Goal: Information Seeking & Learning: Learn about a topic

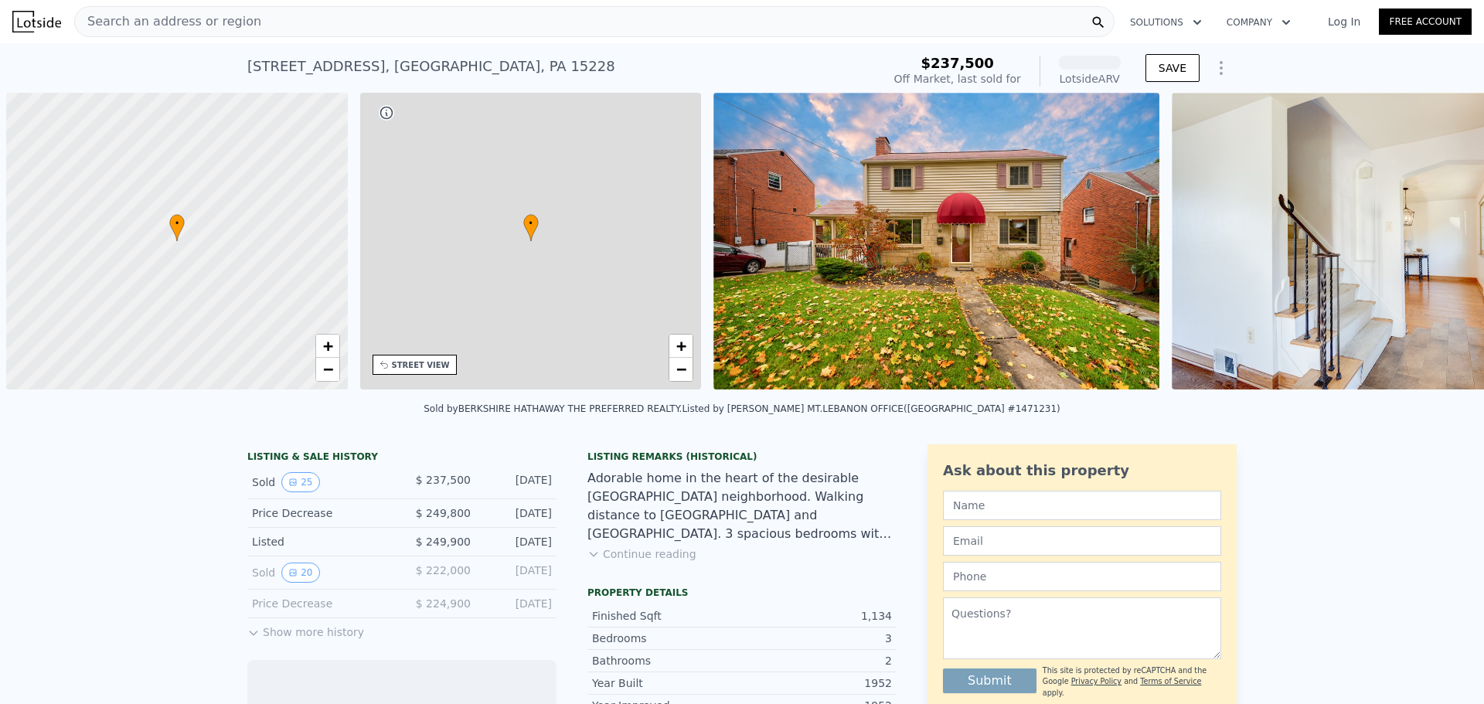
scroll to position [0, 6]
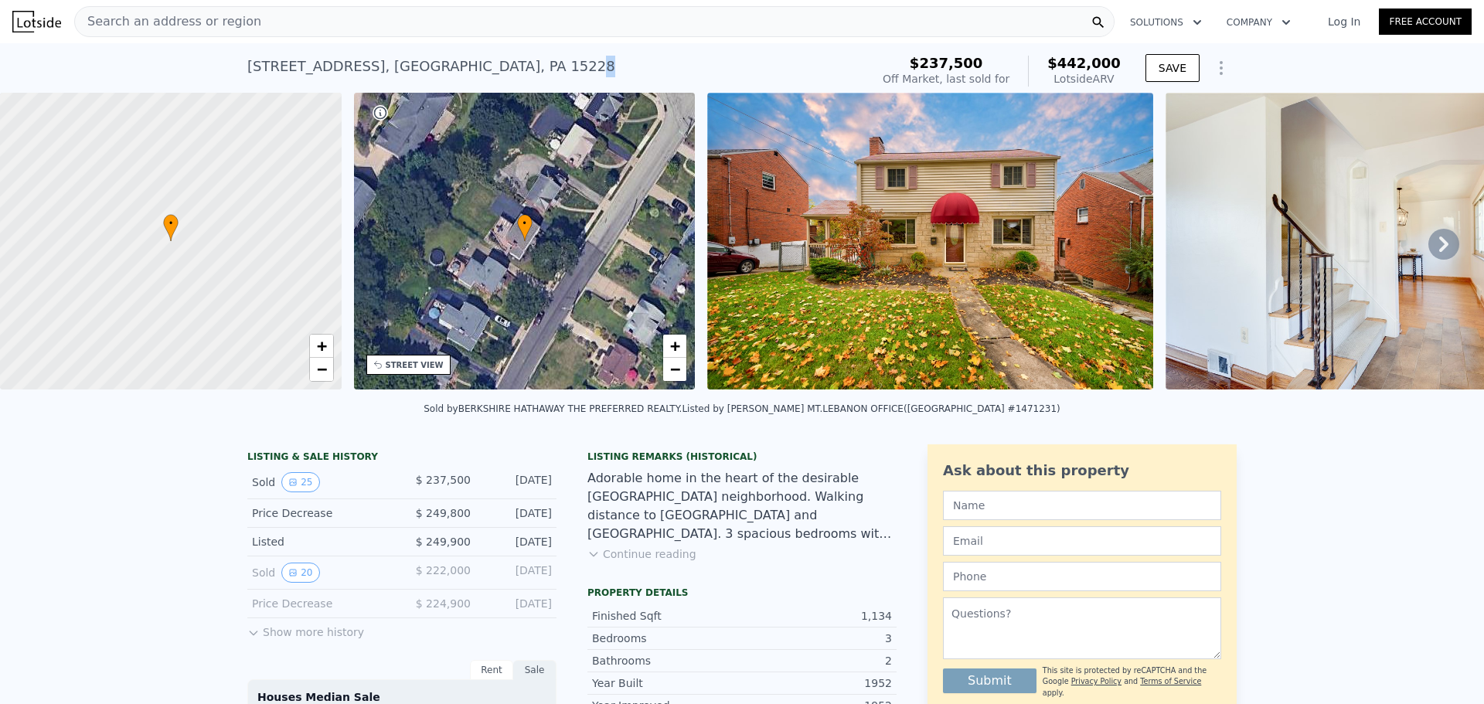
drag, startPoint x: 515, startPoint y: 63, endPoint x: 499, endPoint y: 66, distance: 16.5
click at [502, 62] on div "[STREET_ADDRESS] Sold [DATE] for $237,500 (~ARV $442k )" at bounding box center [555, 70] width 617 height 43
click at [329, 64] on div "[STREET_ADDRESS]" at bounding box center [431, 67] width 368 height 22
drag, startPoint x: 309, startPoint y: 66, endPoint x: 233, endPoint y: 61, distance: 76.7
click at [207, 66] on div "[STREET_ADDRESS] Sold [DATE] for $237,500 (~ARV $442k ) $237,500 Off Market, la…" at bounding box center [742, 67] width 1484 height 49
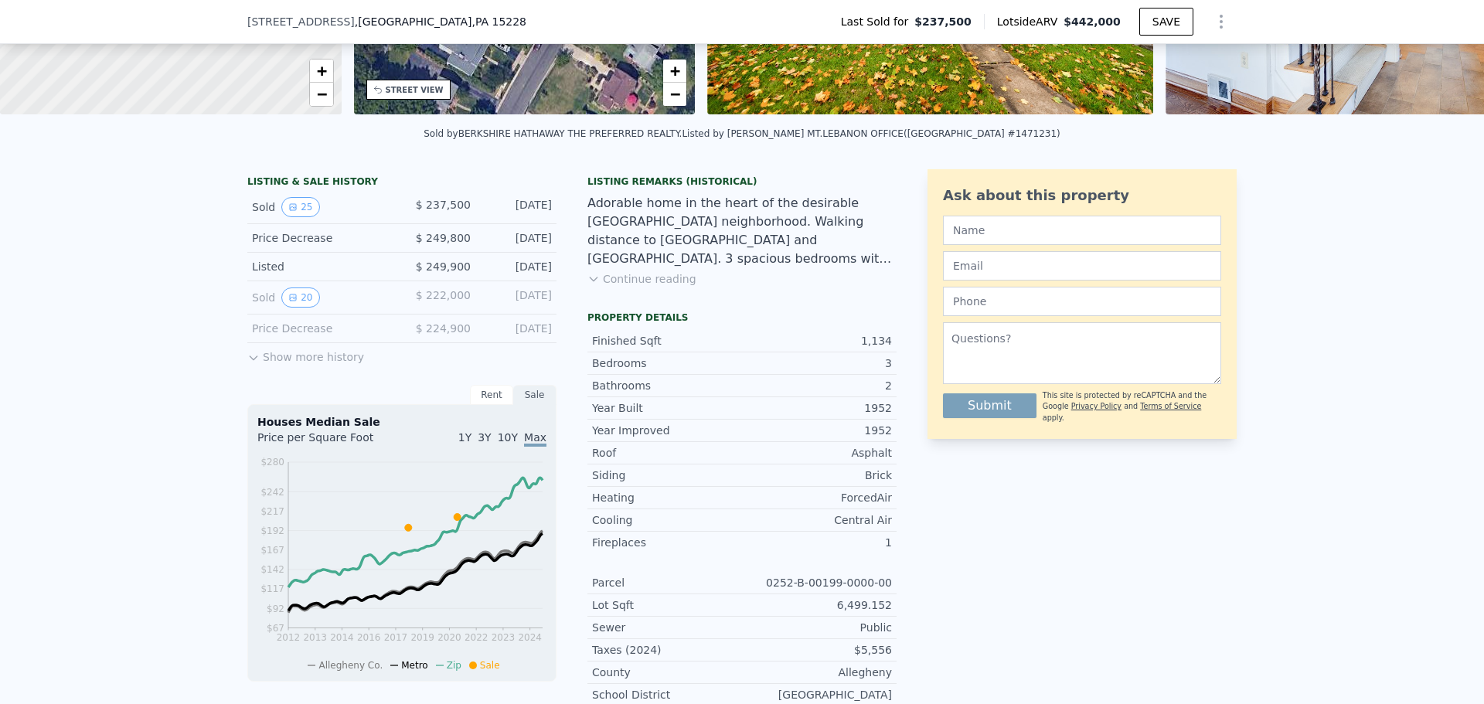
scroll to position [5, 0]
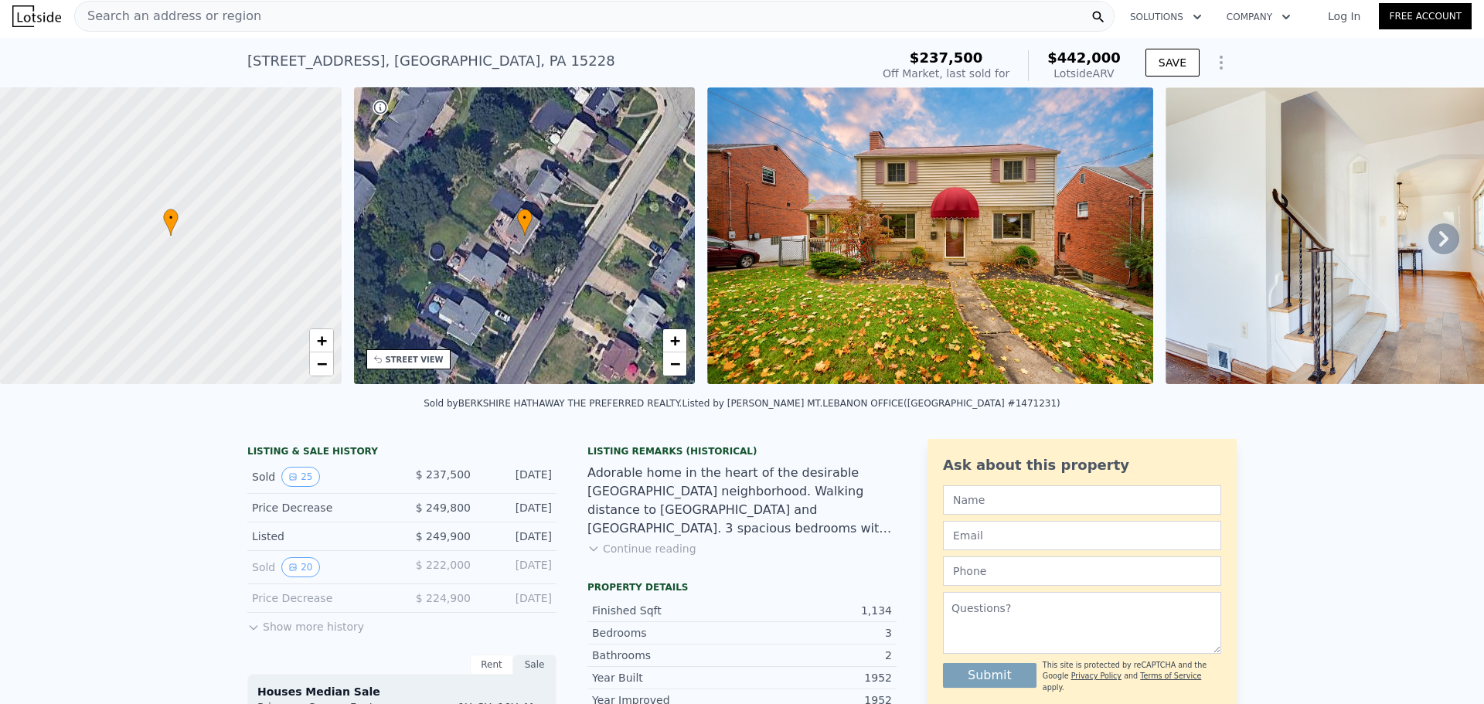
click at [259, 12] on div "Search an address or region" at bounding box center [594, 16] width 1041 height 31
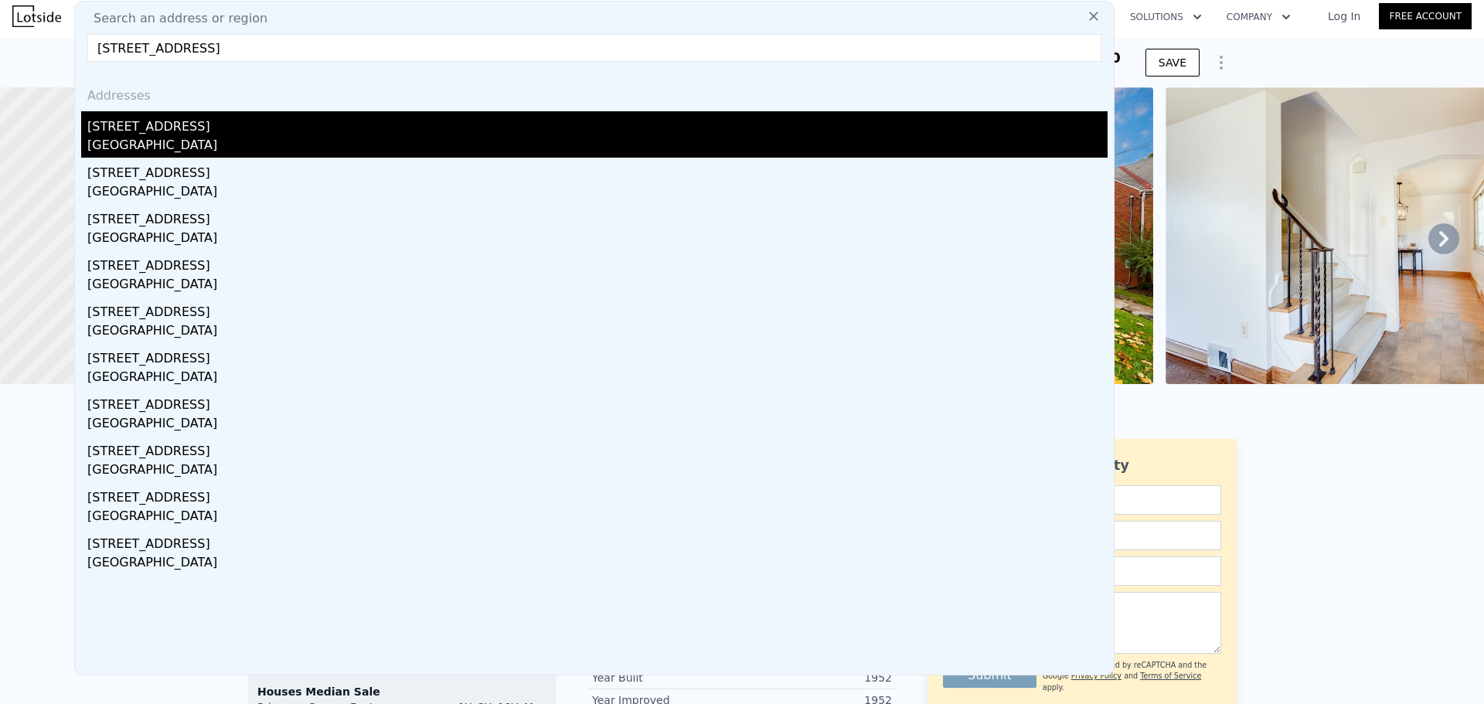
type input "[STREET_ADDRESS]"
click at [201, 144] on div "[GEOGRAPHIC_DATA]" at bounding box center [597, 147] width 1020 height 22
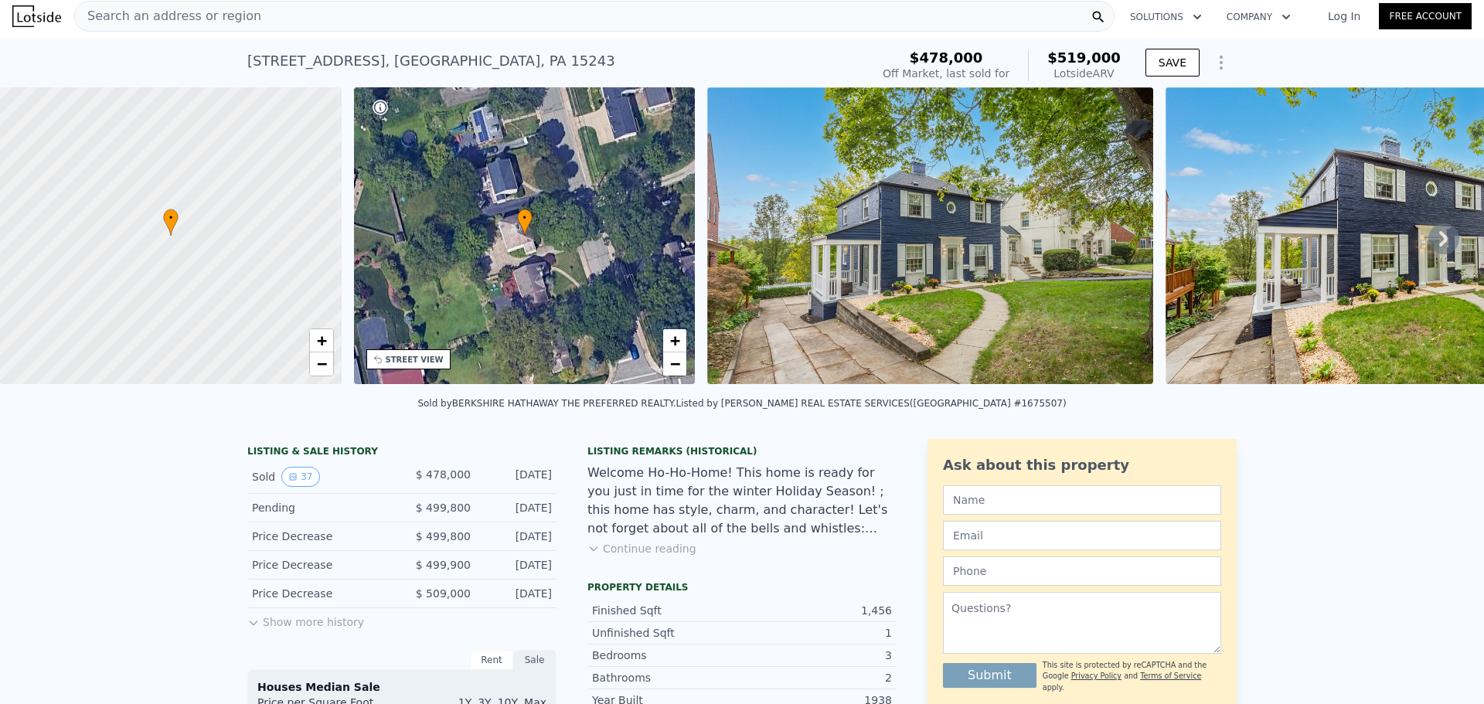
click at [297, 628] on button "Show more history" at bounding box center [305, 619] width 117 height 22
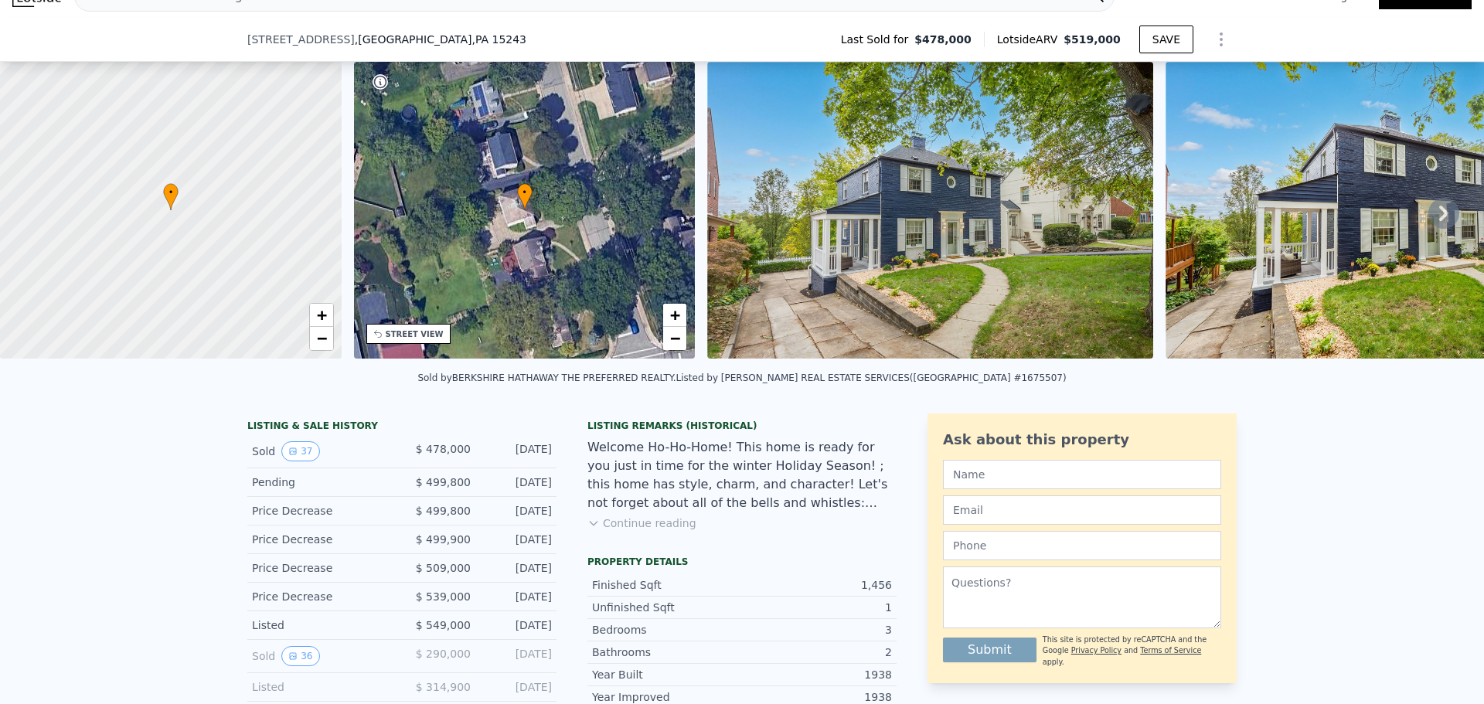
scroll to position [155, 0]
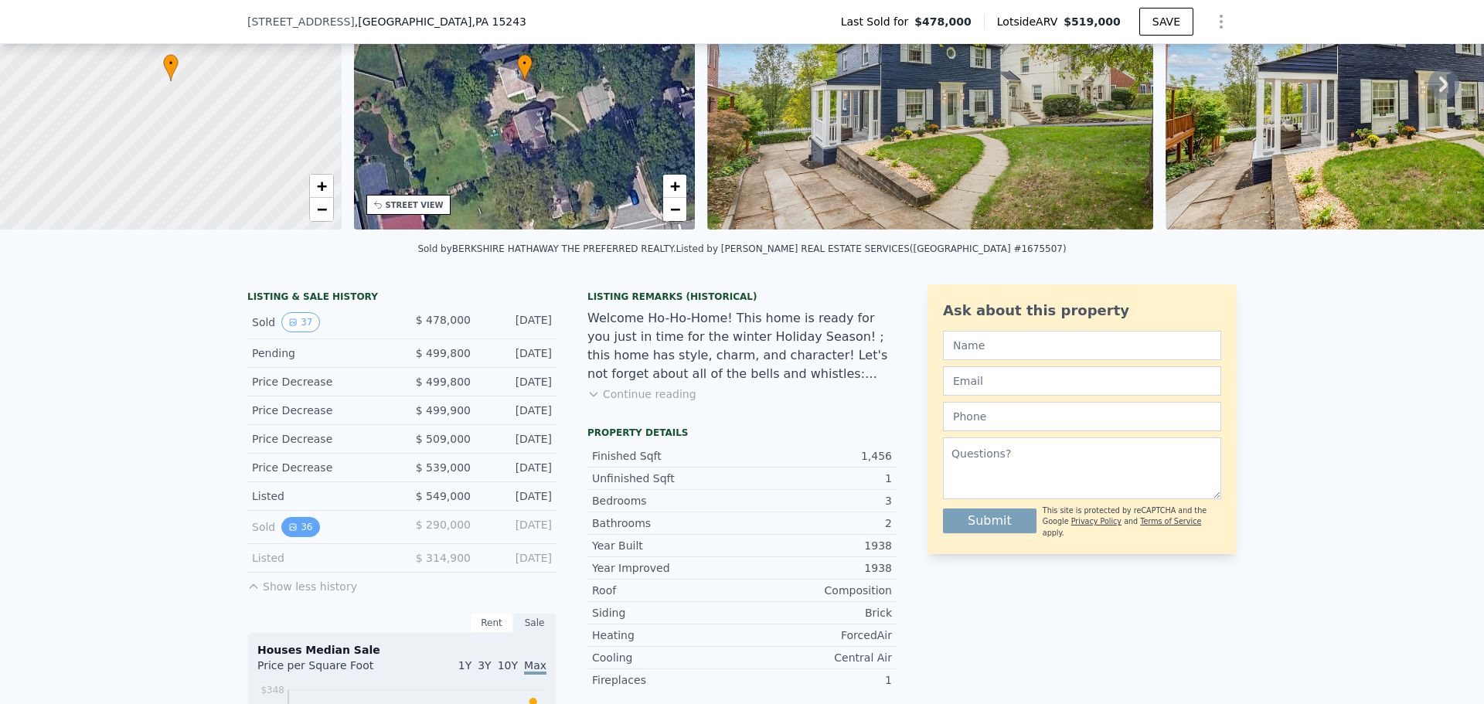
click at [295, 536] on button "36" at bounding box center [300, 527] width 38 height 20
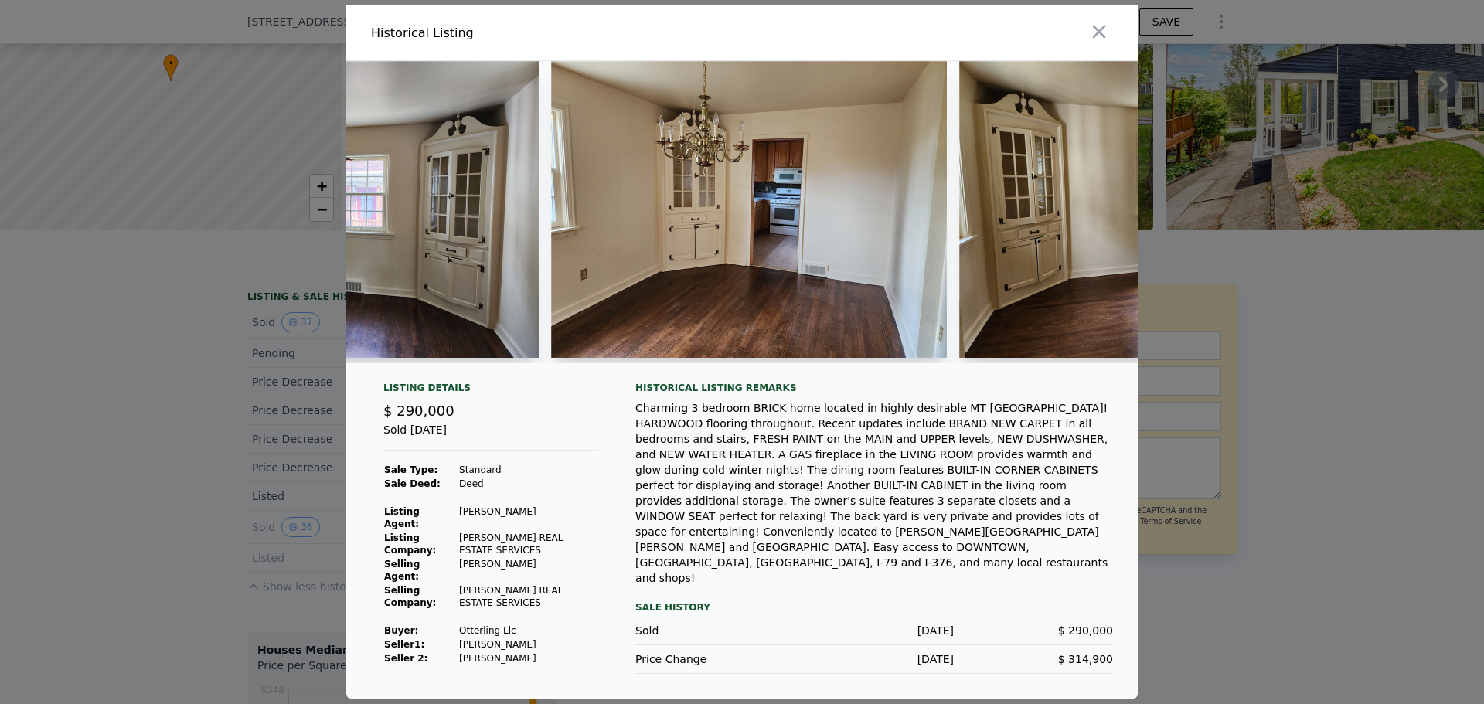
scroll to position [0, 3170]
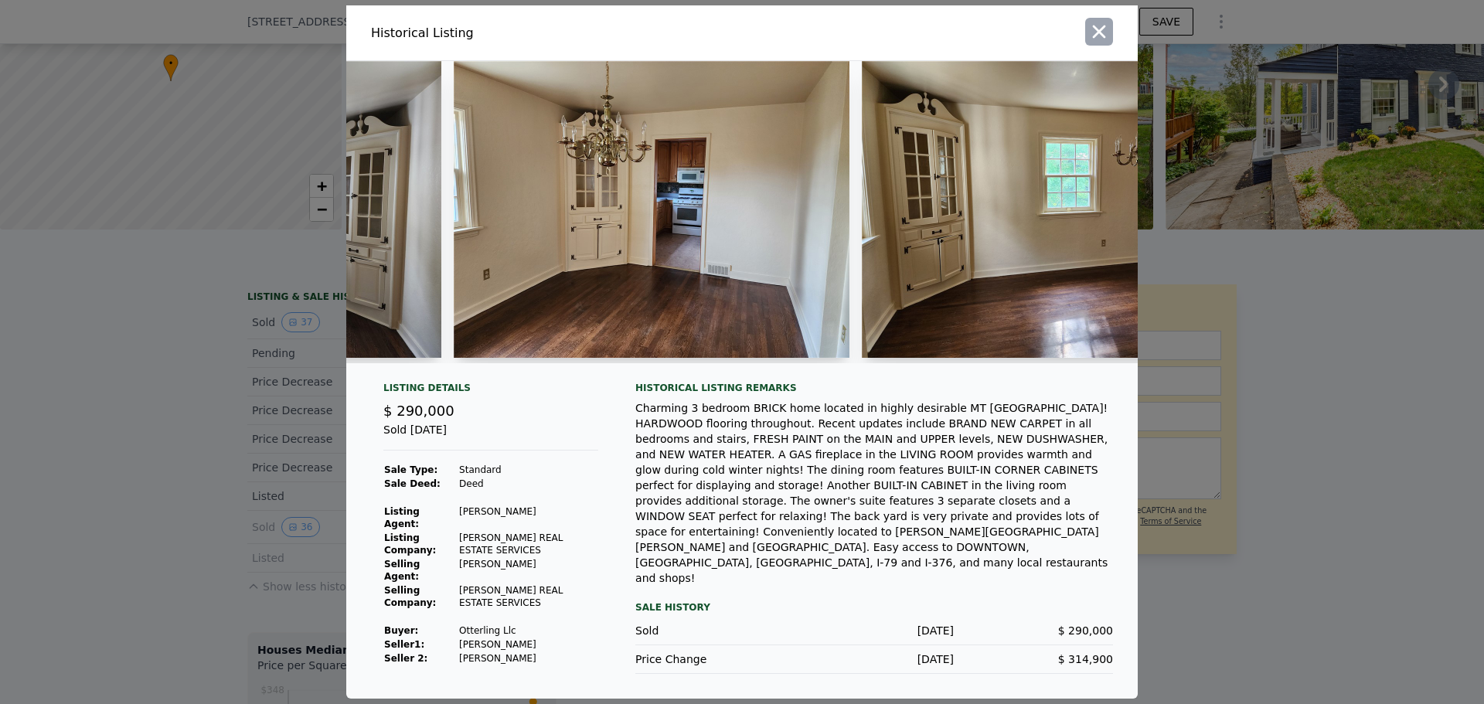
click at [1106, 43] on icon "button" at bounding box center [1099, 32] width 22 height 22
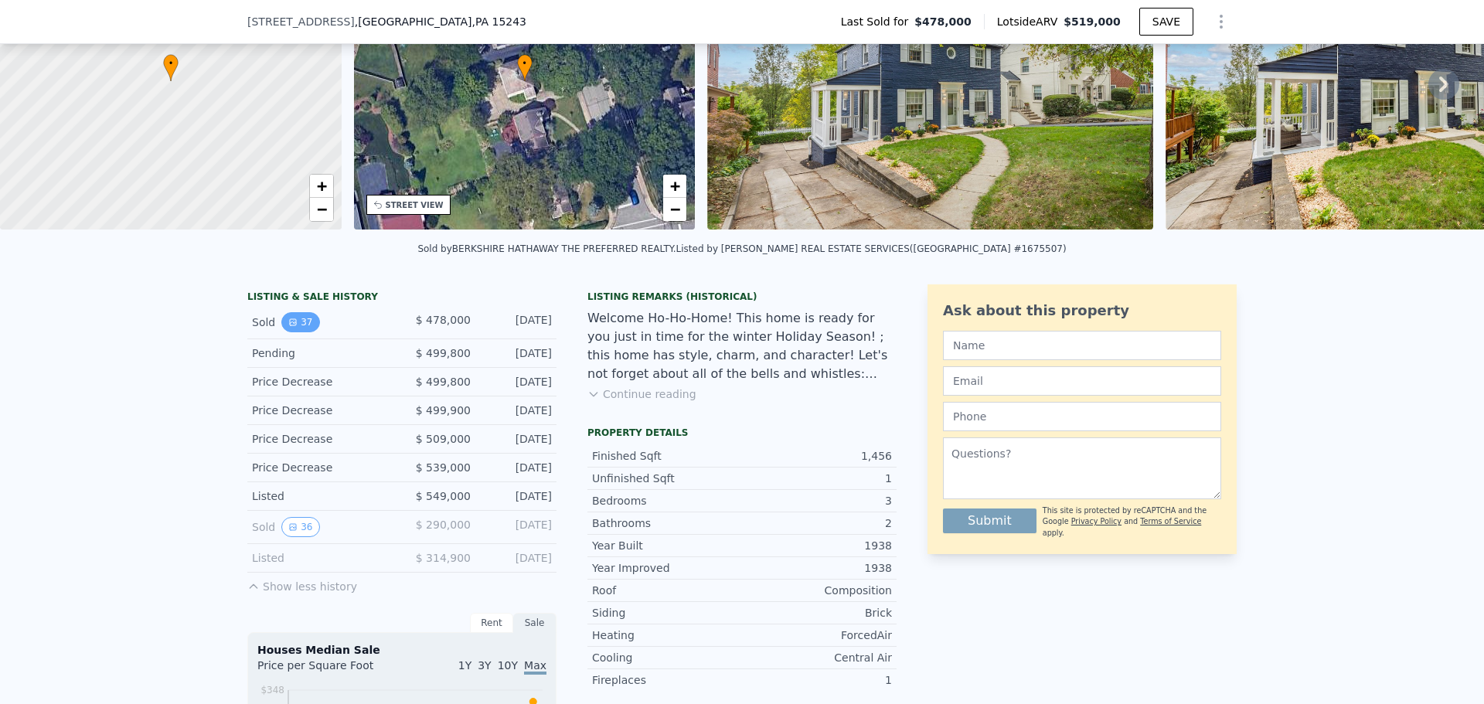
click at [290, 327] on icon "View historical data" at bounding box center [292, 322] width 9 height 9
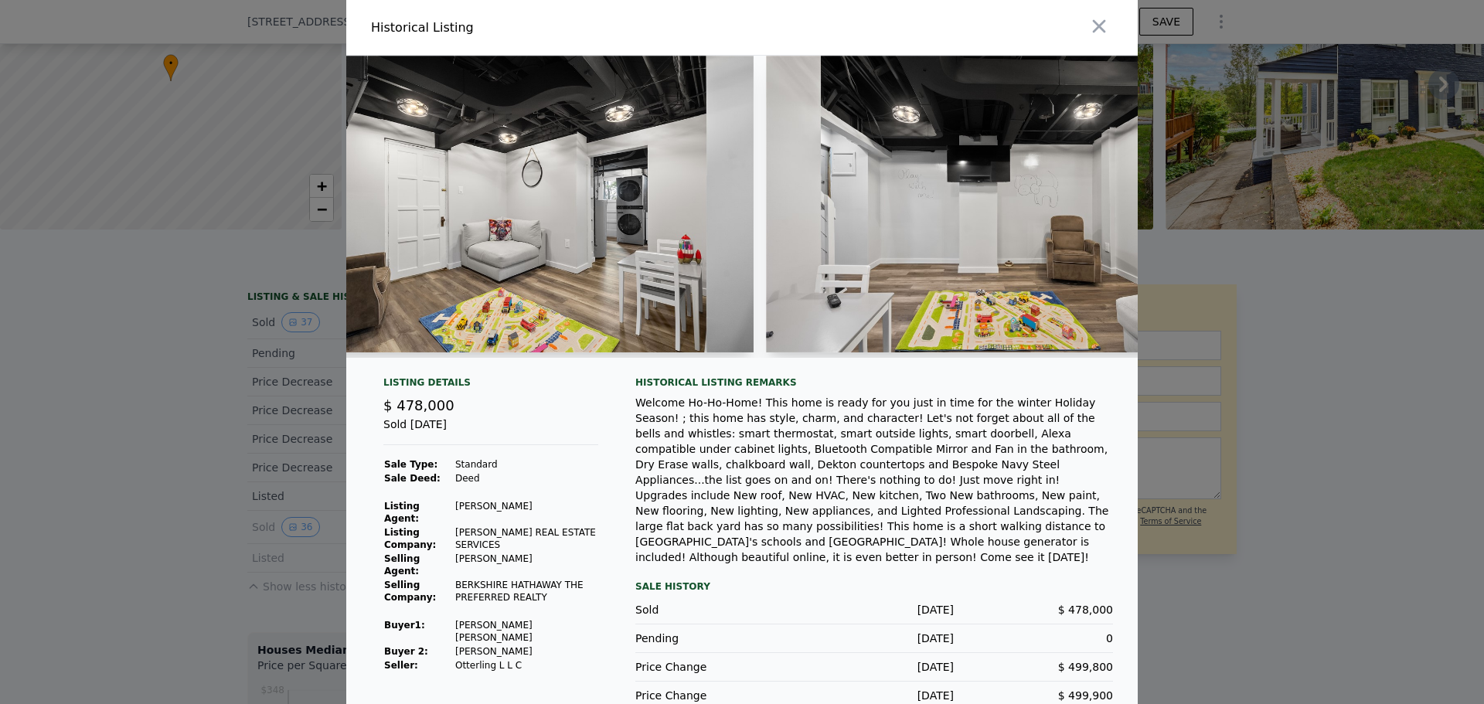
scroll to position [0, 10455]
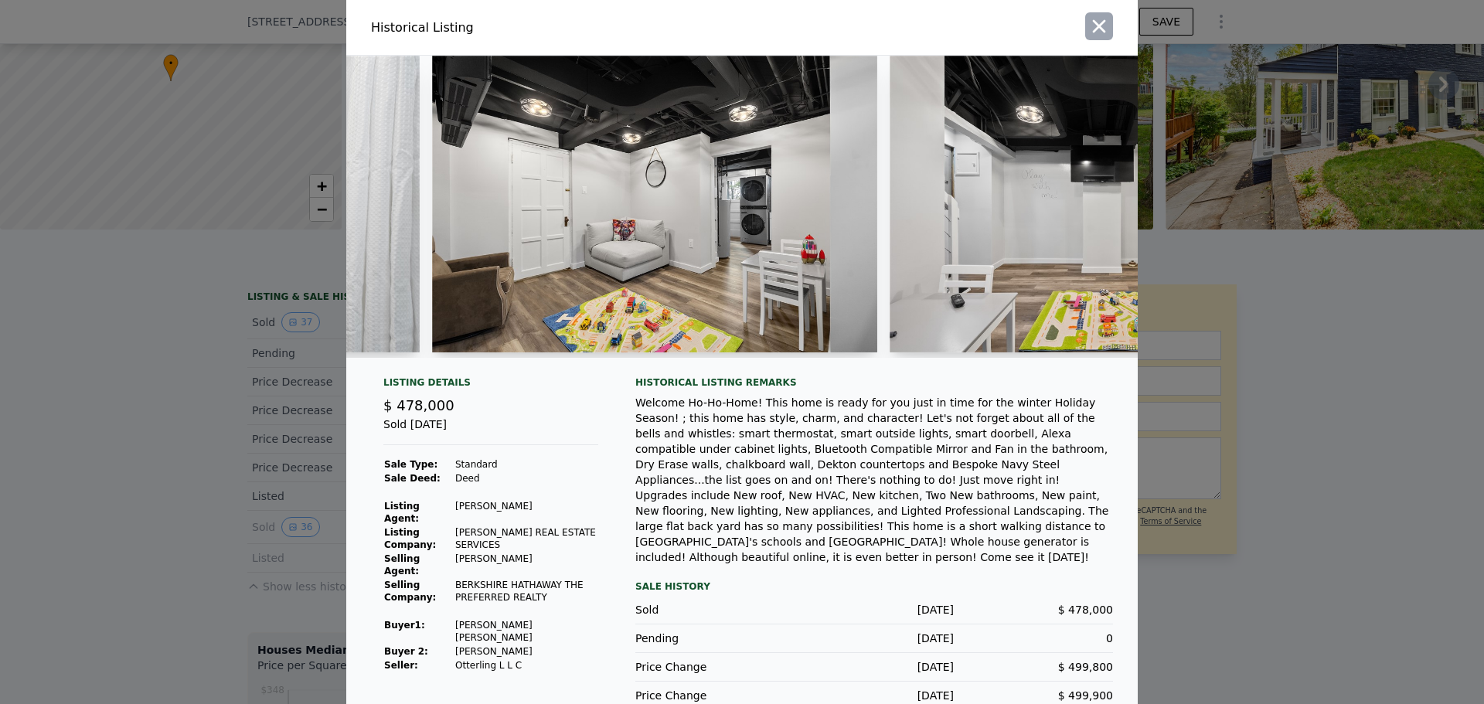
click at [1095, 33] on icon "button" at bounding box center [1099, 26] width 22 height 22
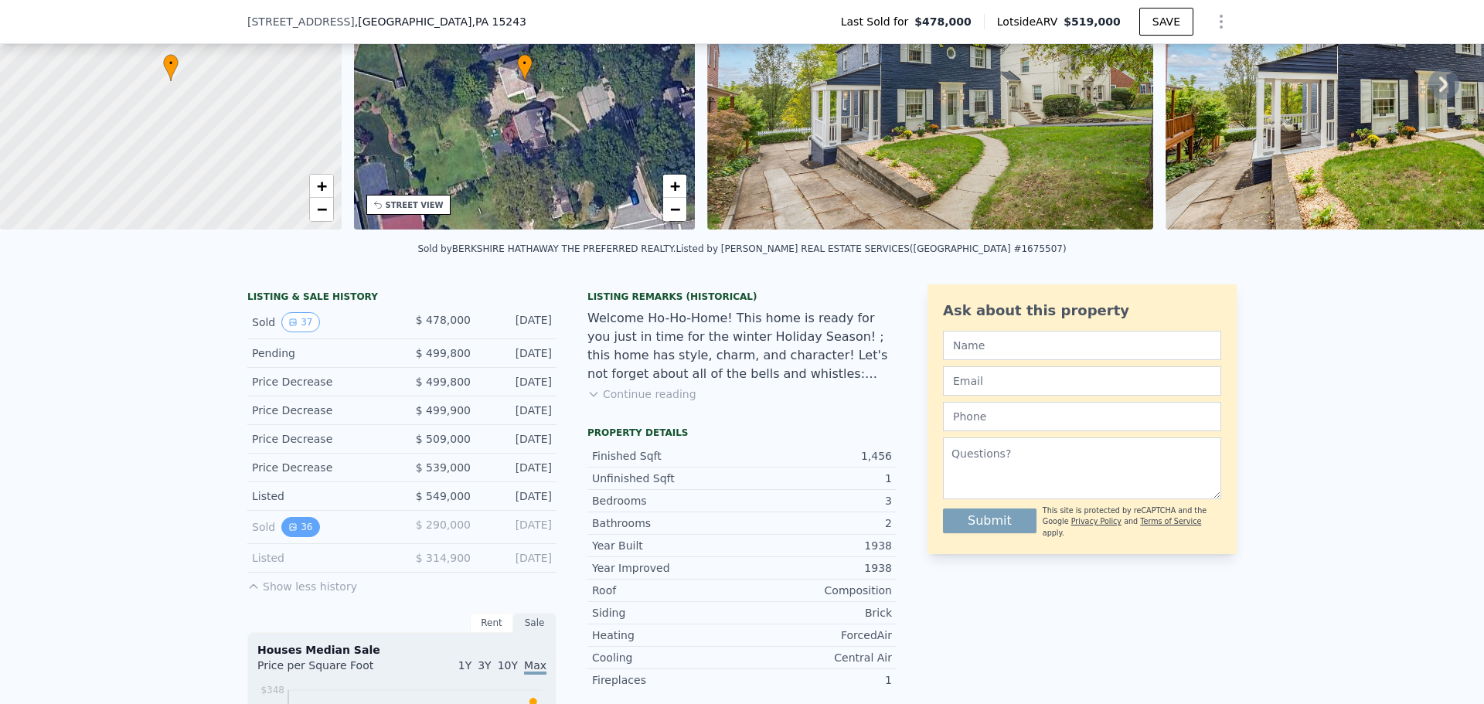
click at [288, 532] on icon "View historical data" at bounding box center [292, 527] width 9 height 9
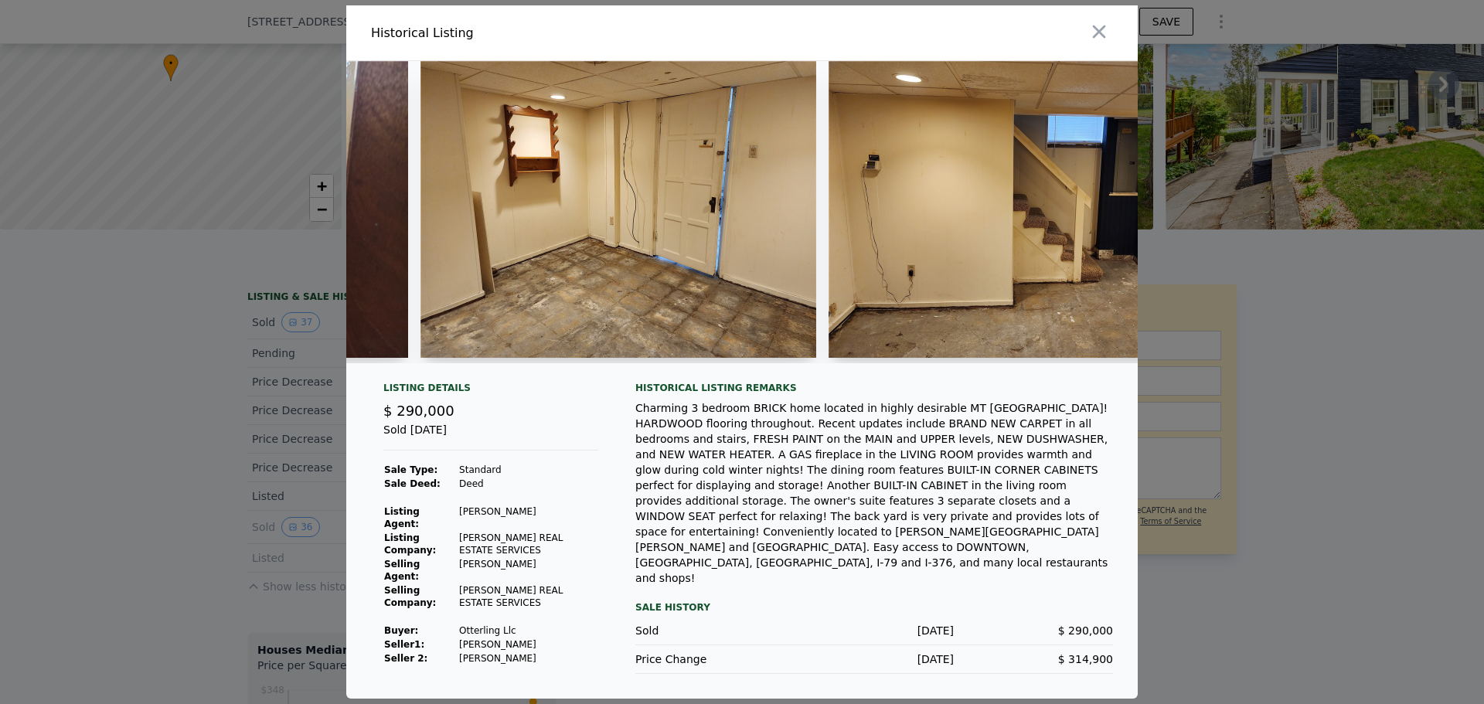
scroll to position [0, 11381]
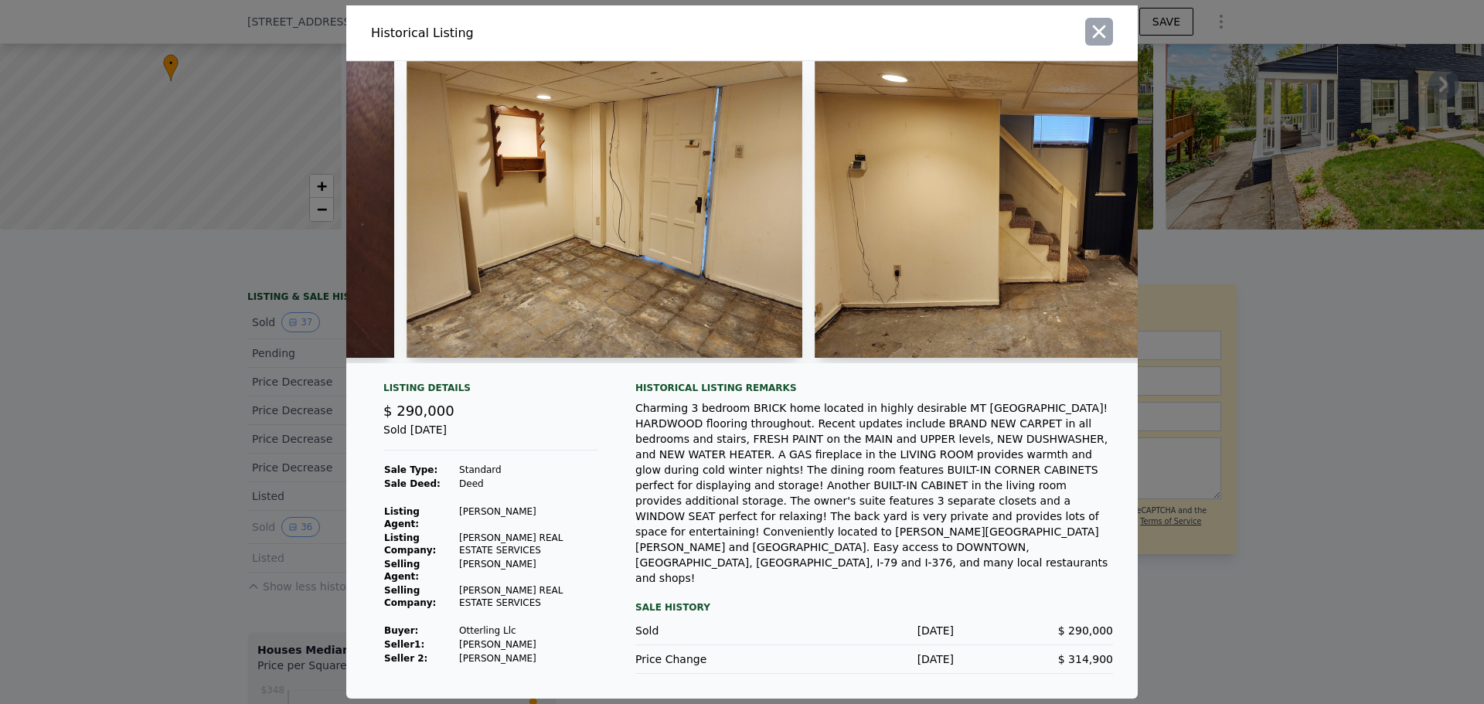
click at [1097, 39] on icon "button" at bounding box center [1099, 32] width 13 height 13
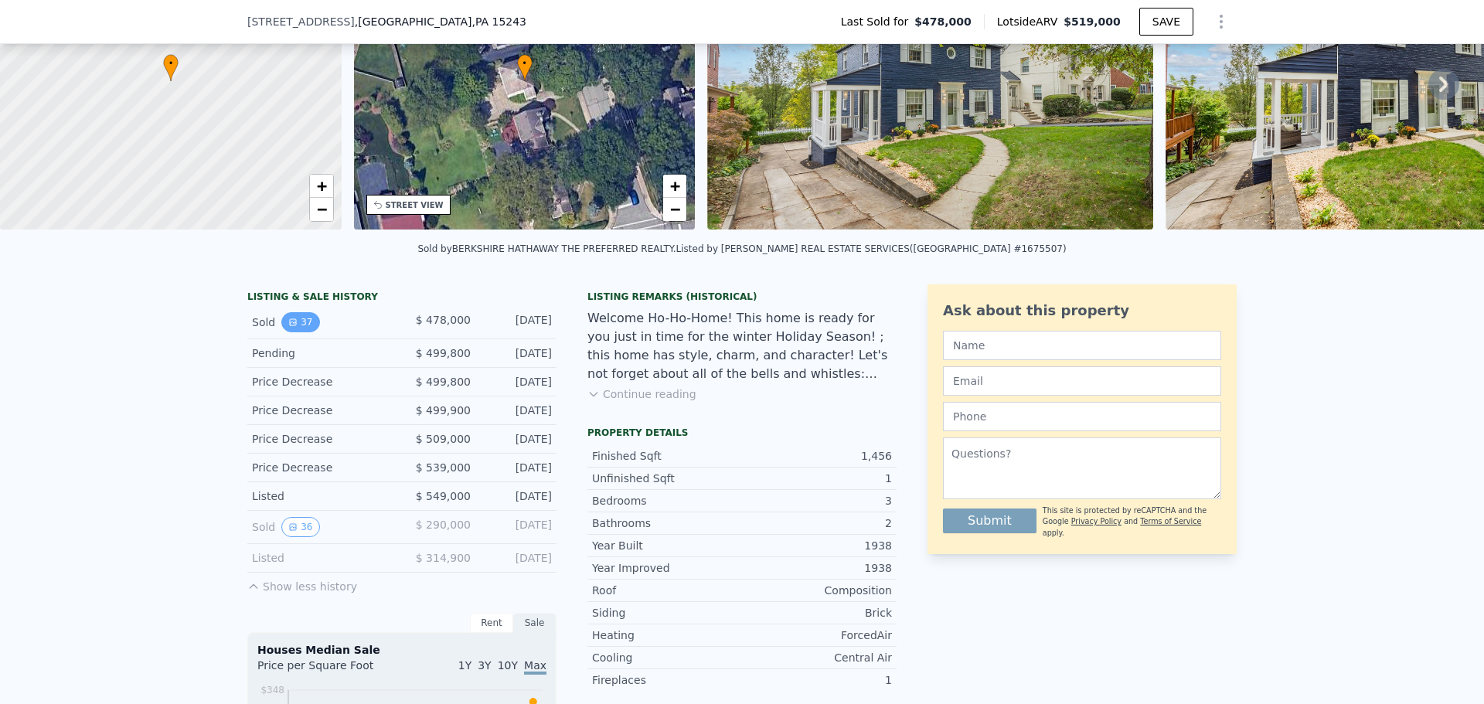
click at [288, 327] on icon "View historical data" at bounding box center [292, 322] width 9 height 9
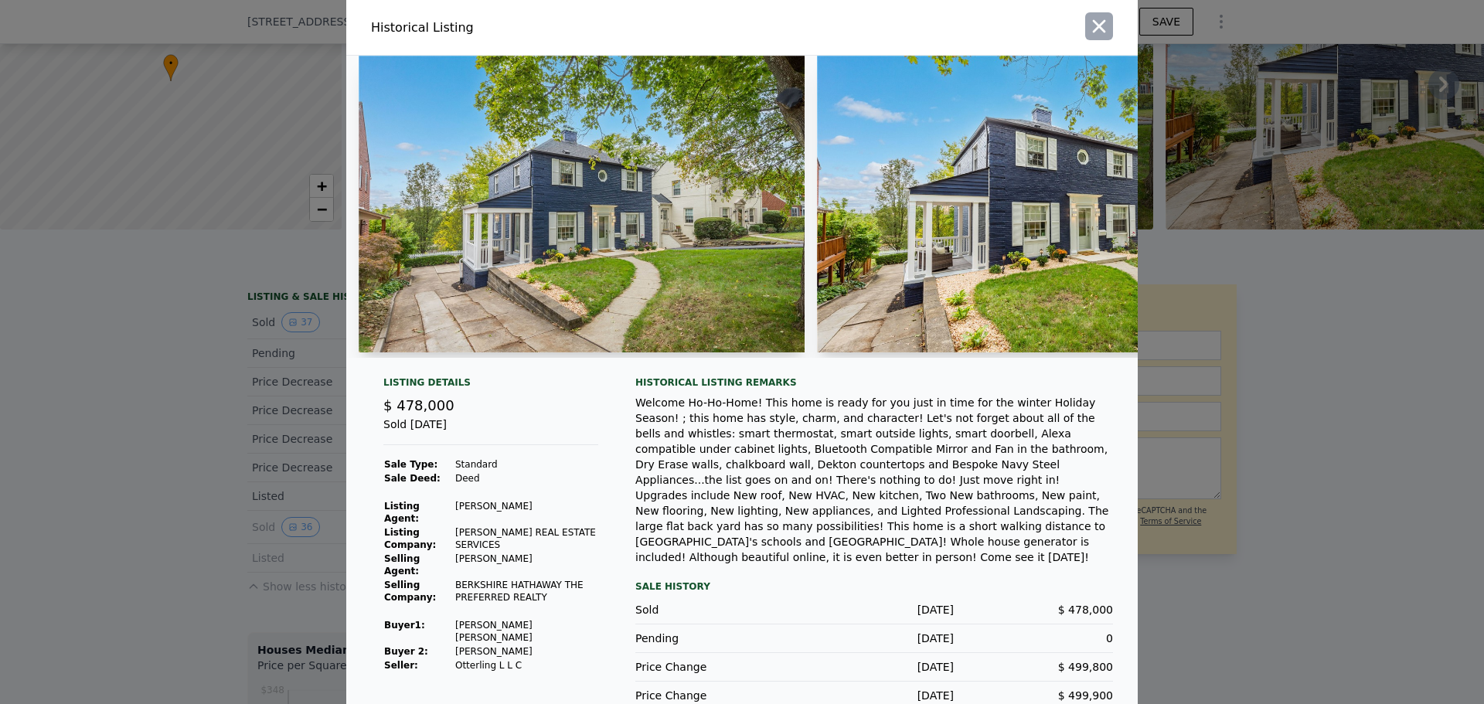
click at [1099, 28] on icon "button" at bounding box center [1099, 26] width 22 height 22
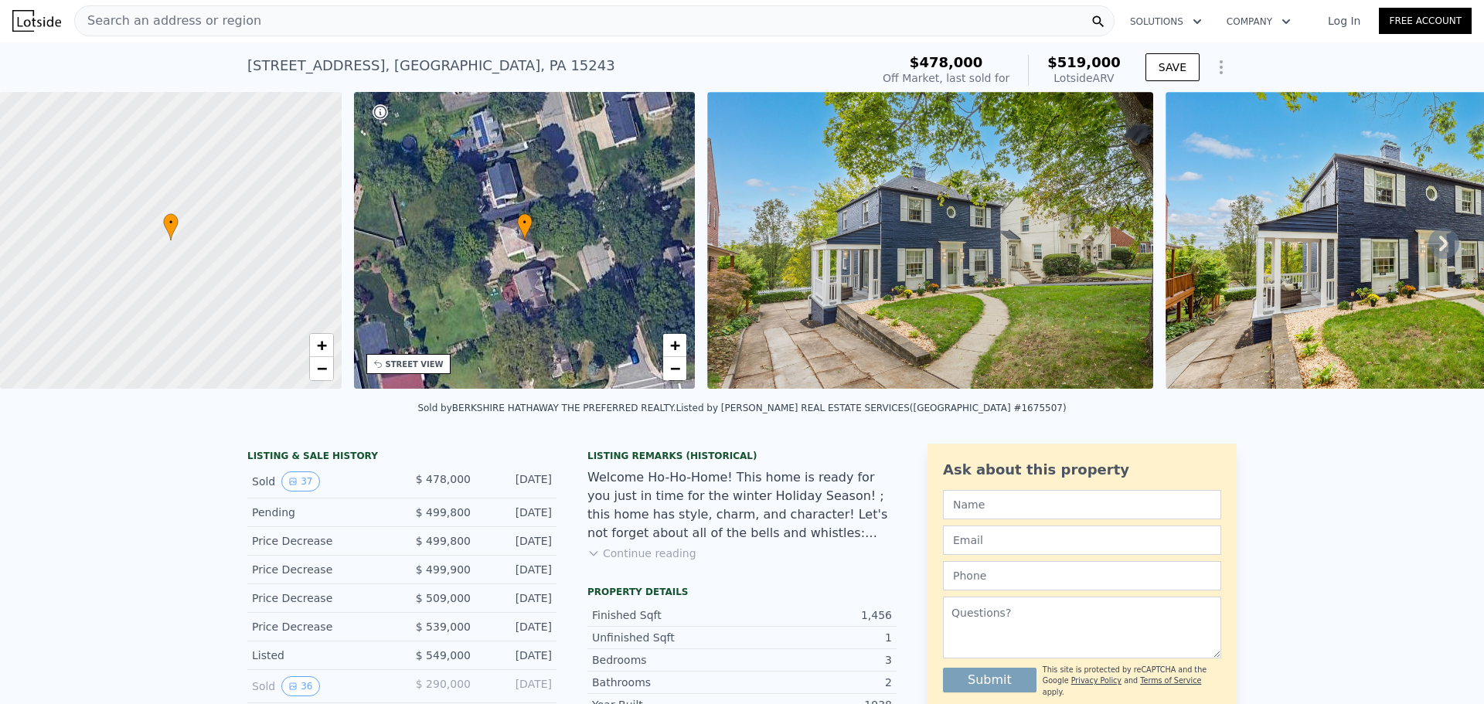
scroll to position [0, 0]
click at [267, 15] on div "Search an address or region" at bounding box center [594, 21] width 1041 height 31
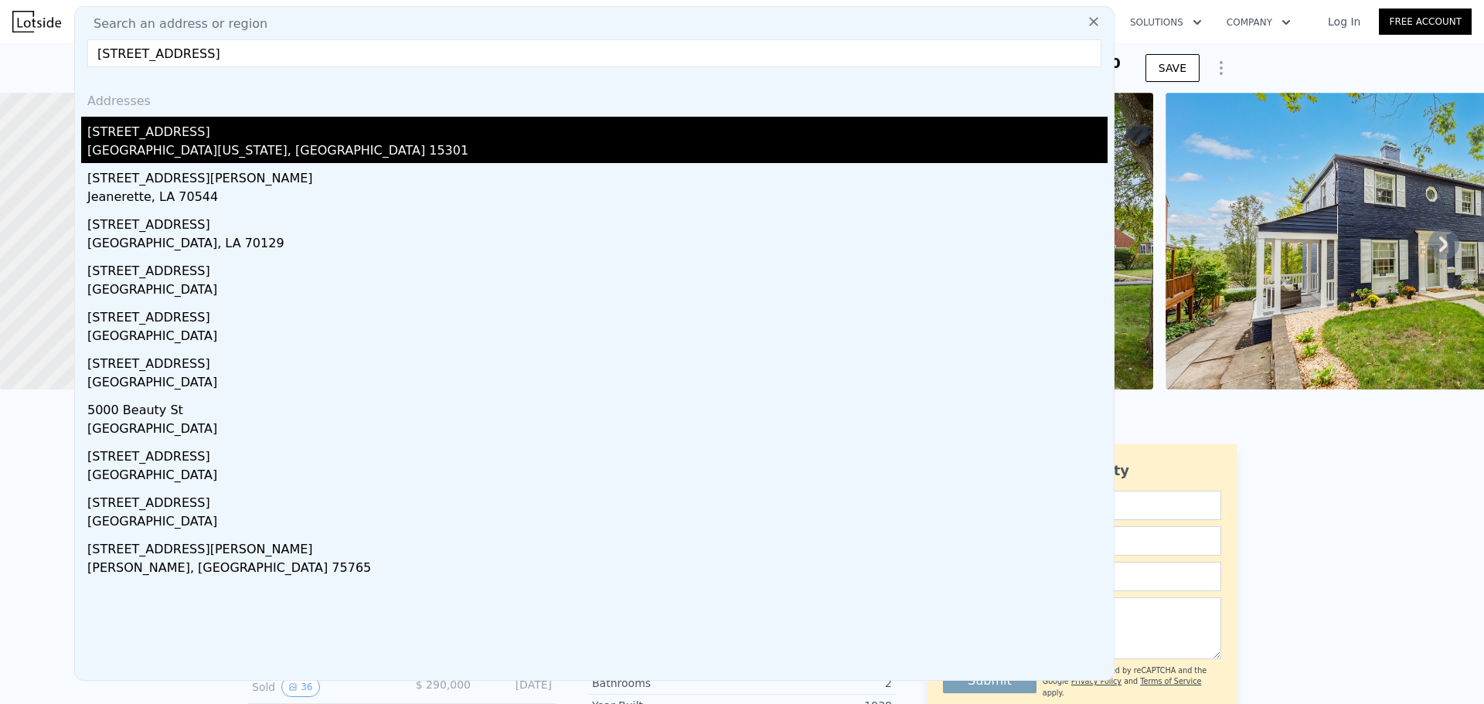
type input "[STREET_ADDRESS]"
click at [155, 137] on div "[STREET_ADDRESS]" at bounding box center [597, 129] width 1020 height 25
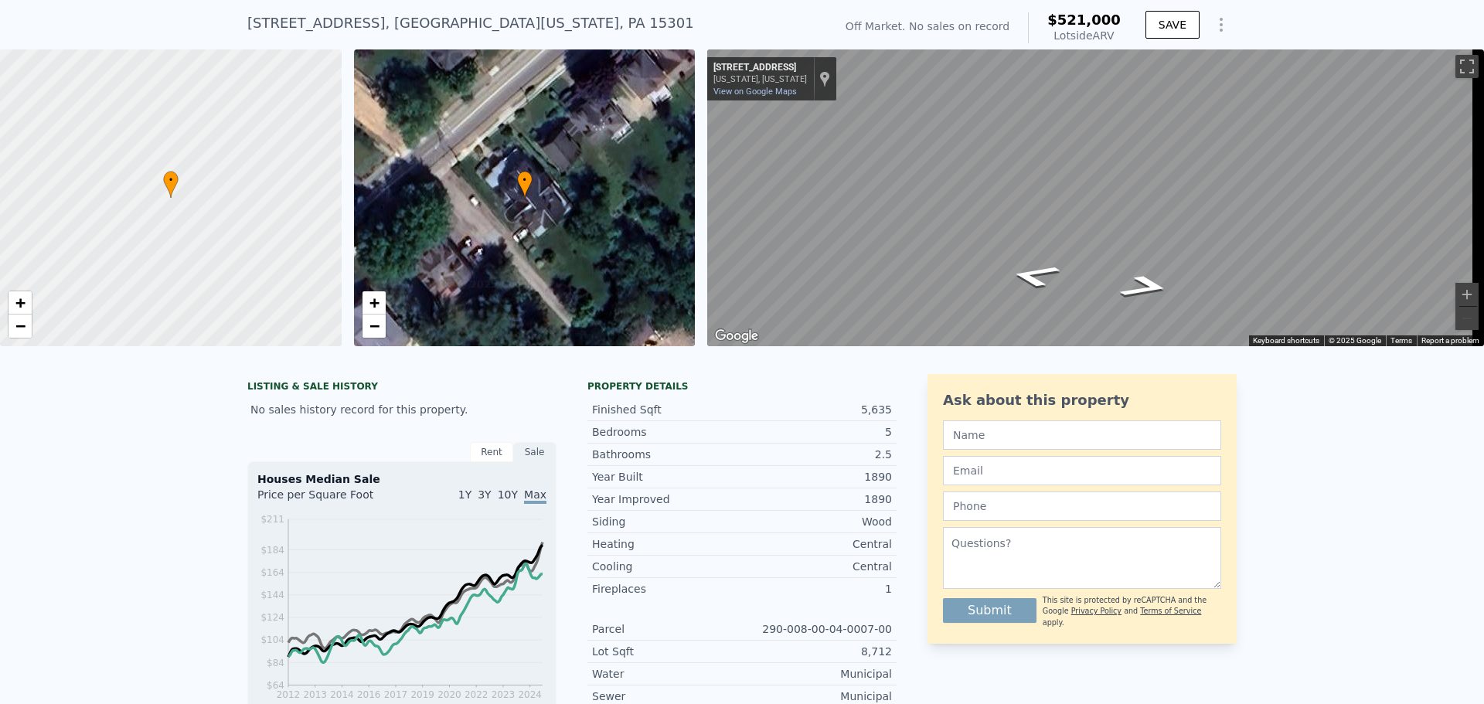
scroll to position [5, 0]
